Goal: Book appointment/travel/reservation

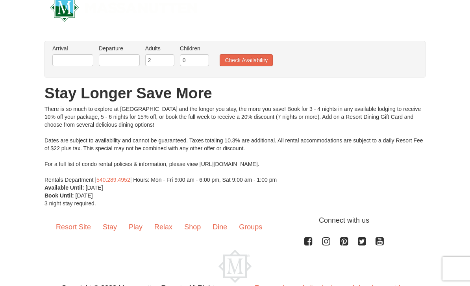
scroll to position [19, 0]
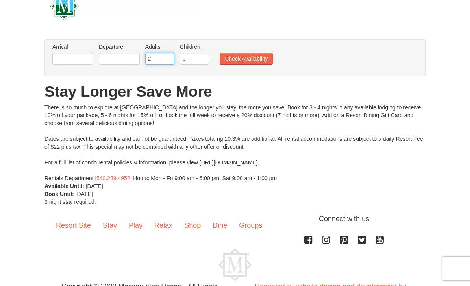
click at [160, 61] on input "2" at bounding box center [159, 59] width 29 height 12
type input "10"
click at [194, 54] on input "0" at bounding box center [194, 59] width 29 height 12
click at [199, 61] on input "20" at bounding box center [194, 59] width 29 height 12
type input "2"
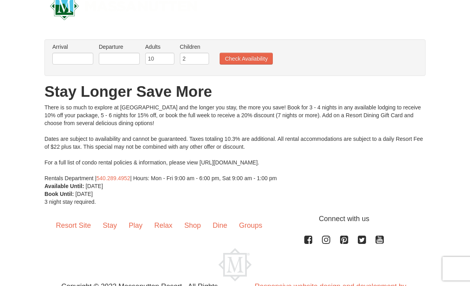
click at [262, 58] on button "Check Availability" at bounding box center [246, 59] width 53 height 12
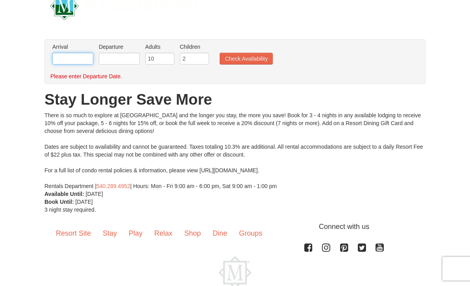
click at [91, 63] on input "text" at bounding box center [72, 59] width 41 height 12
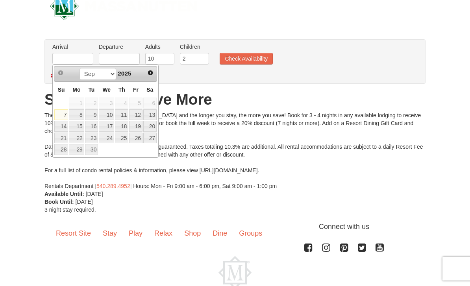
click at [152, 73] on span "Next" at bounding box center [150, 73] width 6 height 6
click at [150, 72] on span "Next" at bounding box center [150, 73] width 6 height 6
click at [151, 74] on span "Next" at bounding box center [150, 73] width 6 height 6
click at [97, 138] on link "23" at bounding box center [91, 138] width 13 height 11
type input "[DATE]"
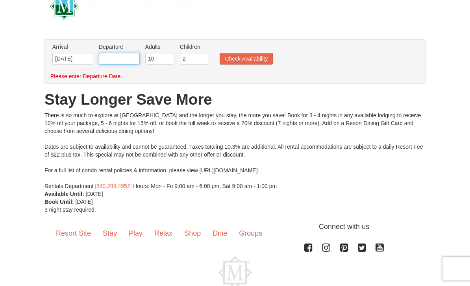
click at [129, 62] on input "text" at bounding box center [119, 59] width 41 height 12
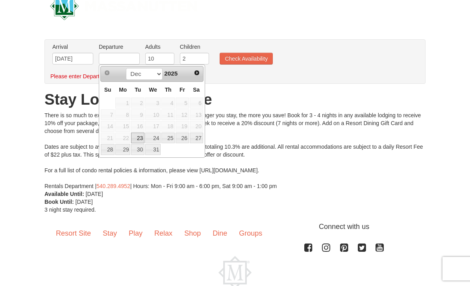
click at [187, 140] on link "26" at bounding box center [182, 138] width 13 height 11
type input "[DATE]"
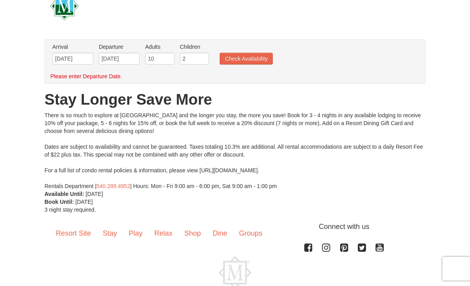
click at [248, 58] on button "Check Availability" at bounding box center [246, 59] width 53 height 12
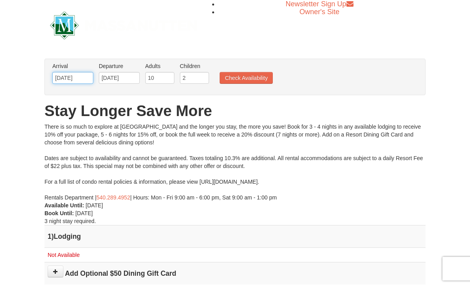
click at [84, 83] on input "[DATE]" at bounding box center [72, 78] width 41 height 12
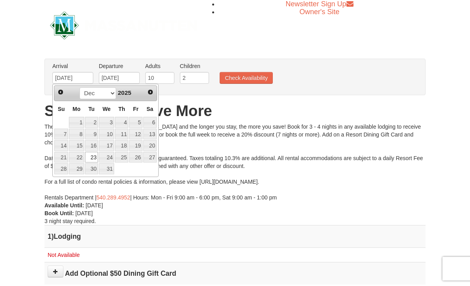
click at [108, 160] on link "24" at bounding box center [106, 157] width 15 height 11
type input "[DATE]"
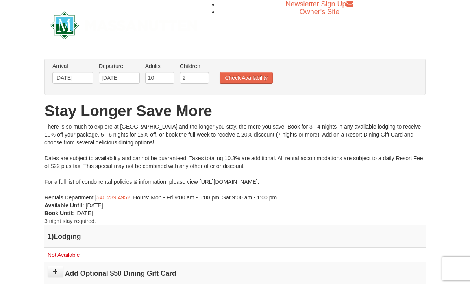
click at [246, 80] on button "Check Availability" at bounding box center [246, 78] width 53 height 12
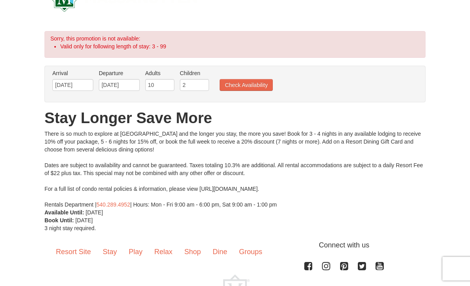
scroll to position [27, 0]
click at [123, 85] on input "[DATE]" at bounding box center [119, 86] width 41 height 12
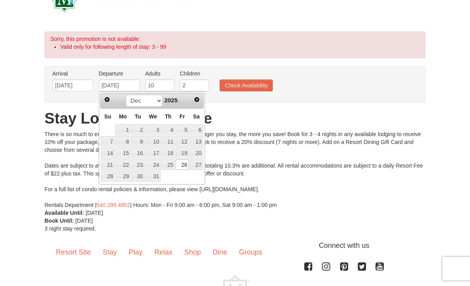
click at [198, 165] on link "27" at bounding box center [196, 165] width 13 height 11
type input "[DATE]"
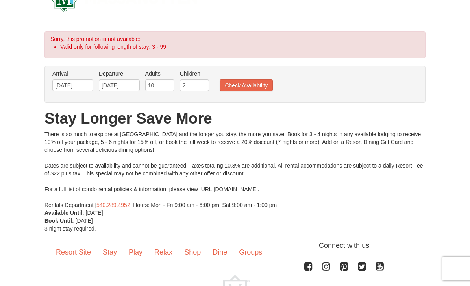
click at [249, 88] on button "Check Availability" at bounding box center [246, 86] width 53 height 12
